Goal: Task Accomplishment & Management: Use online tool/utility

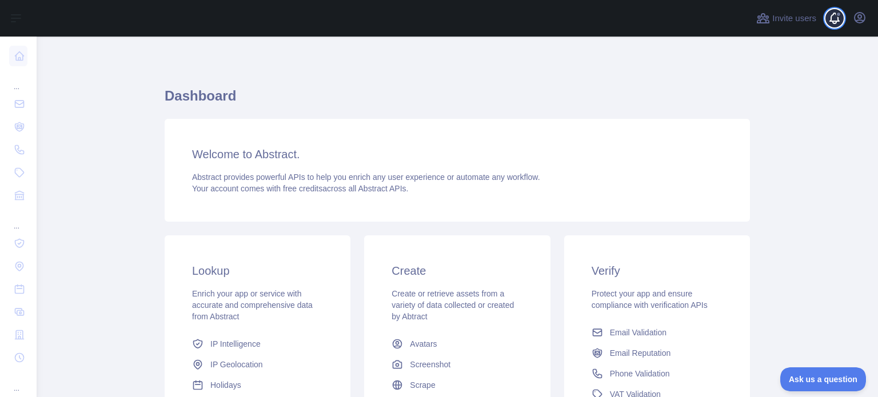
click at [841, 18] on span at bounding box center [838, 18] width 23 height 37
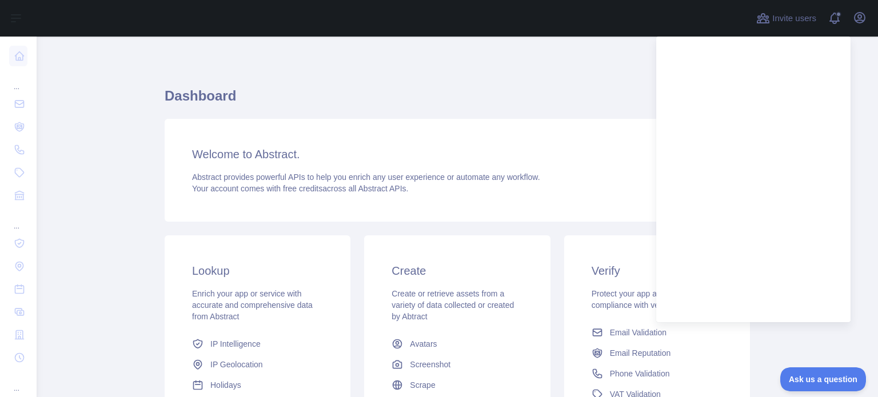
click at [186, 147] on div "Welcome to Abstract. Abstract provides powerful APIs to help you enrich any use…" at bounding box center [457, 170] width 585 height 103
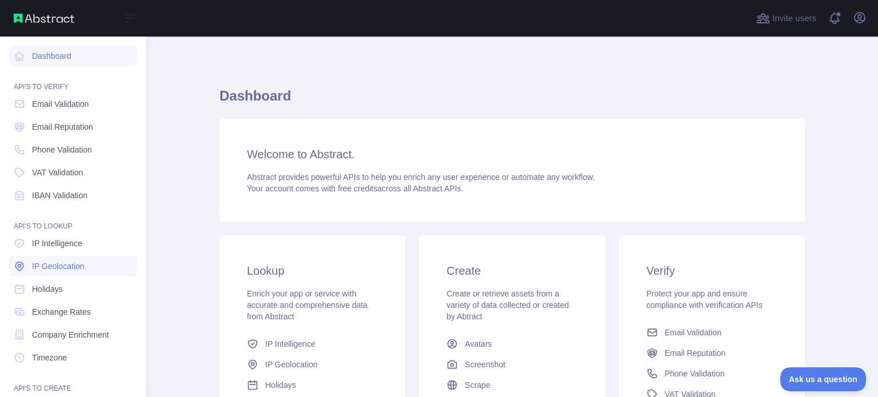
click at [91, 269] on link "IP Geolocation" at bounding box center [73, 266] width 128 height 21
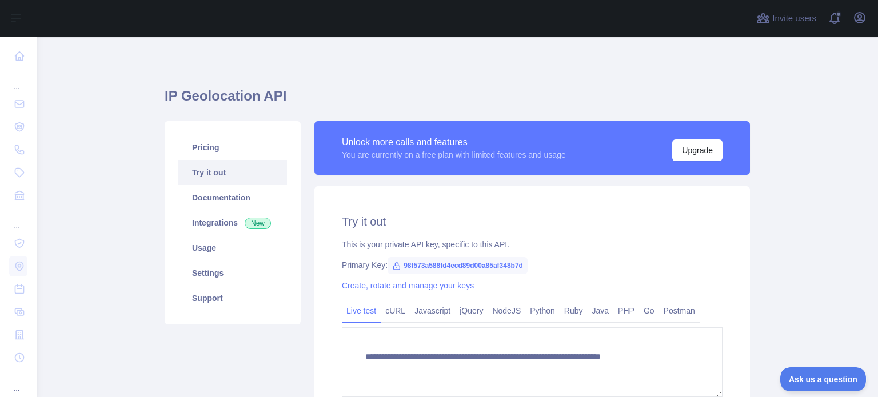
type textarea "**********"
drag, startPoint x: 396, startPoint y: 265, endPoint x: 517, endPoint y: 266, distance: 120.6
click at [502, 266] on span "98f573a588fd4ecd89d00a85af348b7d" at bounding box center [457, 265] width 140 height 17
click at [392, 265] on icon at bounding box center [396, 266] width 9 height 9
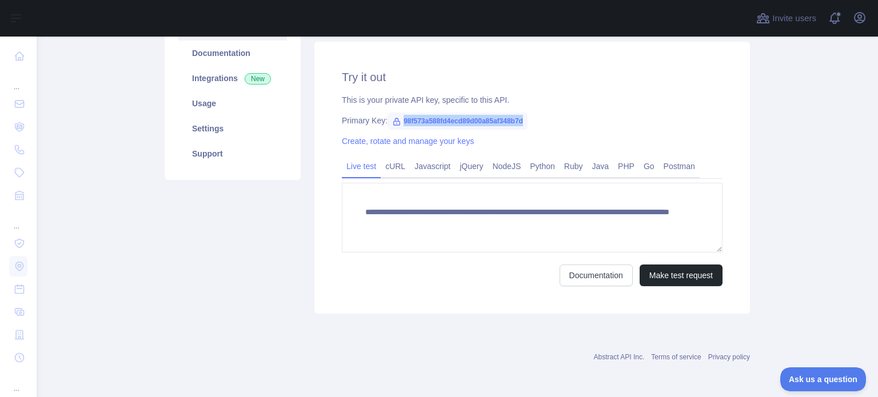
drag, startPoint x: 519, startPoint y: 119, endPoint x: 390, endPoint y: 117, distance: 129.1
click at [390, 117] on span "98f573a588fd4ecd89d00a85af348b7d" at bounding box center [457, 121] width 140 height 17
copy span "98f573a588fd4ecd89d00a85af348b7d"
click at [538, 170] on link "Python" at bounding box center [542, 166] width 34 height 18
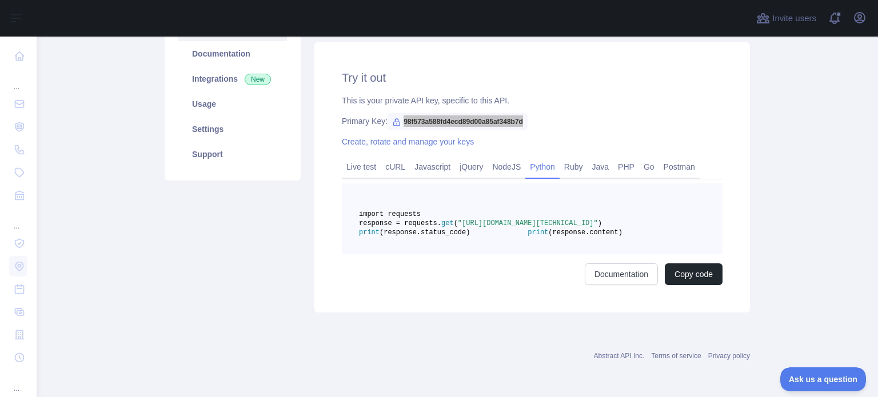
scroll to position [149, 0]
click at [518, 128] on div "Try it out This is your private API key, specific to this API. Primary Key: 98f…" at bounding box center [531, 177] width 435 height 270
drag, startPoint x: 520, startPoint y: 118, endPoint x: 394, endPoint y: 113, distance: 126.4
click at [394, 113] on span "98f573a588fd4ecd89d00a85af348b7d" at bounding box center [457, 121] width 140 height 17
copy span "98f573a588fd4ecd89d00a85af348b7d"
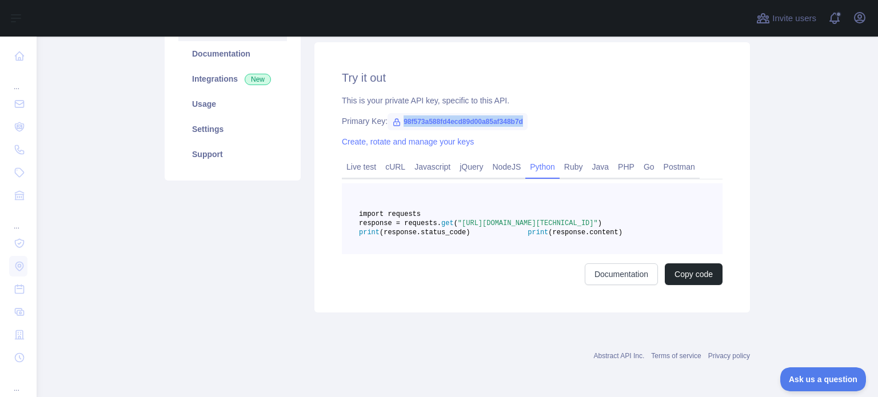
scroll to position [0, 0]
